Goal: Task Accomplishment & Management: Manage account settings

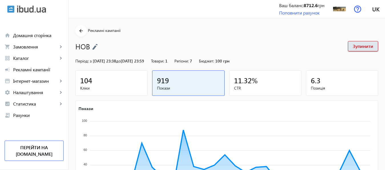
scroll to position [106, 0]
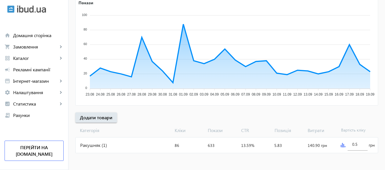
click at [343, 146] on img at bounding box center [343, 145] width 5 height 5
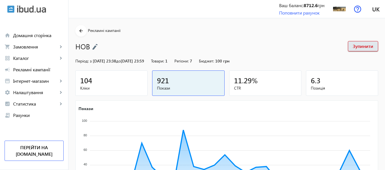
scroll to position [106, 0]
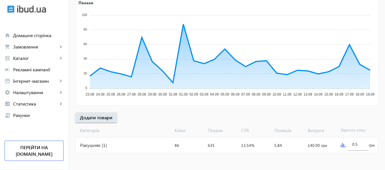
click at [344, 143] on img at bounding box center [343, 145] width 5 height 5
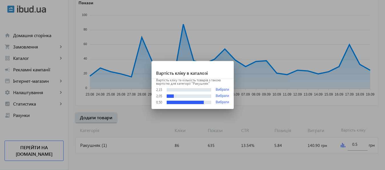
scroll to position [0, 0]
click at [358, 145] on div at bounding box center [192, 85] width 385 height 170
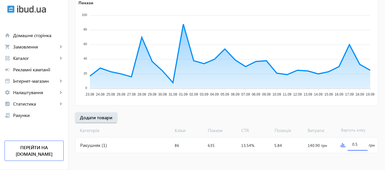
click at [358, 145] on input "0.5" at bounding box center [357, 143] width 11 height 5
type input "3"
click at [350, 165] on mat-sidenav-content "arrow_back Рекламні кампанії НОВ Зупинити Період: з 14.05.2025 23:38 до 31.01.2…" at bounding box center [226, 41] width 316 height 258
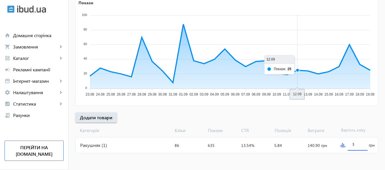
click at [356, 143] on input "3" at bounding box center [357, 143] width 11 height 5
click at [353, 145] on input "1.5" at bounding box center [357, 143] width 11 height 5
type input "2.5"
click at [357, 156] on mat-sidenav-content "arrow_back Рекламні кампанії НОВ Зупинити Період: з 14.05.2025 23:38 до 31.01.2…" at bounding box center [226, 41] width 316 height 258
